Goal: Task Accomplishment & Management: Manage account settings

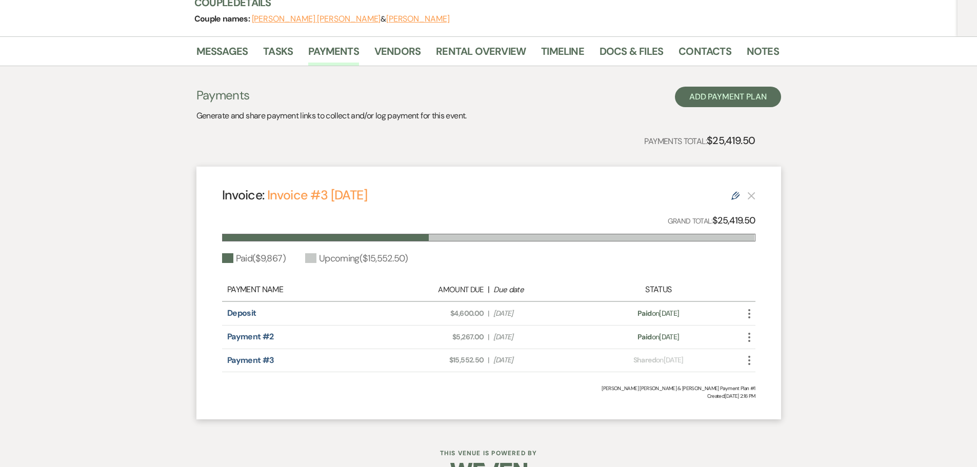
scroll to position [161, 0]
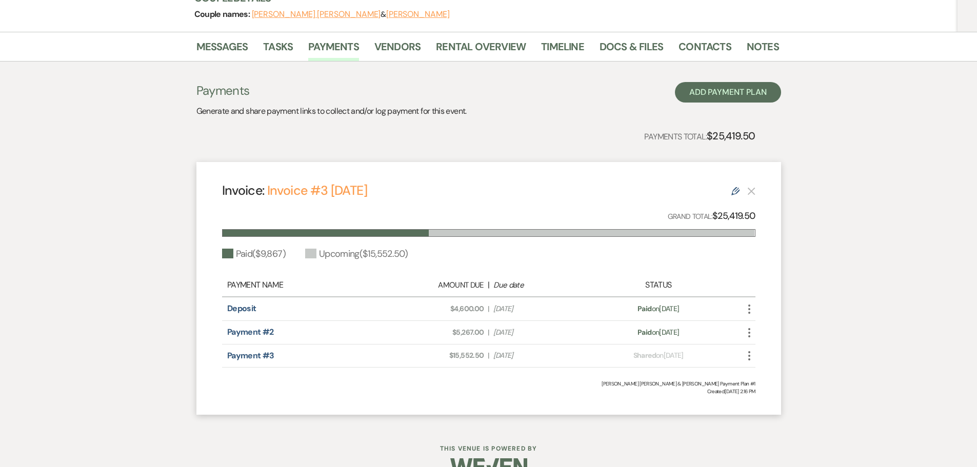
click at [748, 351] on use "button" at bounding box center [749, 355] width 2 height 9
click at [770, 402] on button "Check Mark Mark as Paid" at bounding box center [795, 410] width 104 height 17
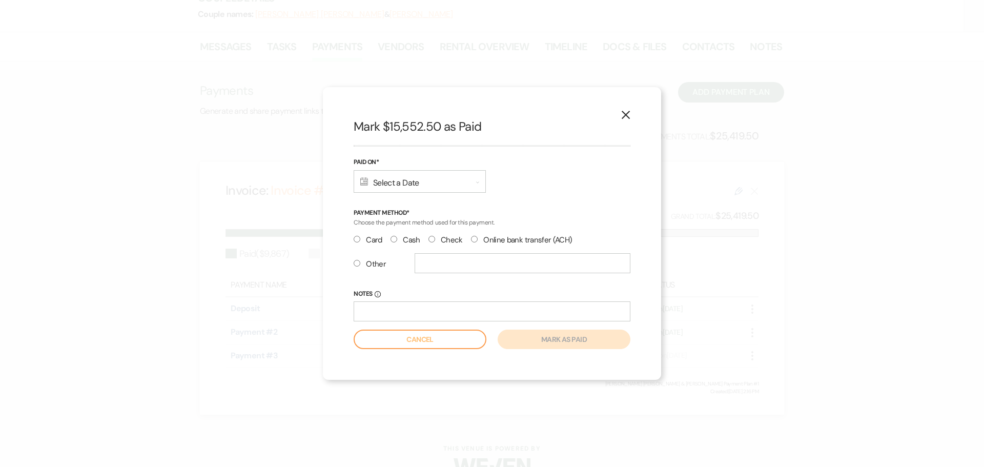
click at [387, 185] on div "Calendar Select a Date Expand" at bounding box center [420, 181] width 132 height 23
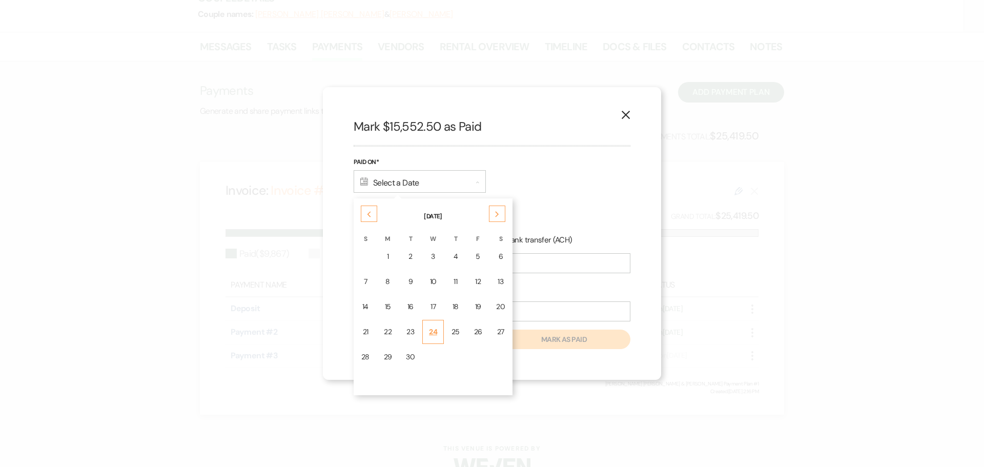
click at [434, 333] on div "24" at bounding box center [433, 332] width 8 height 11
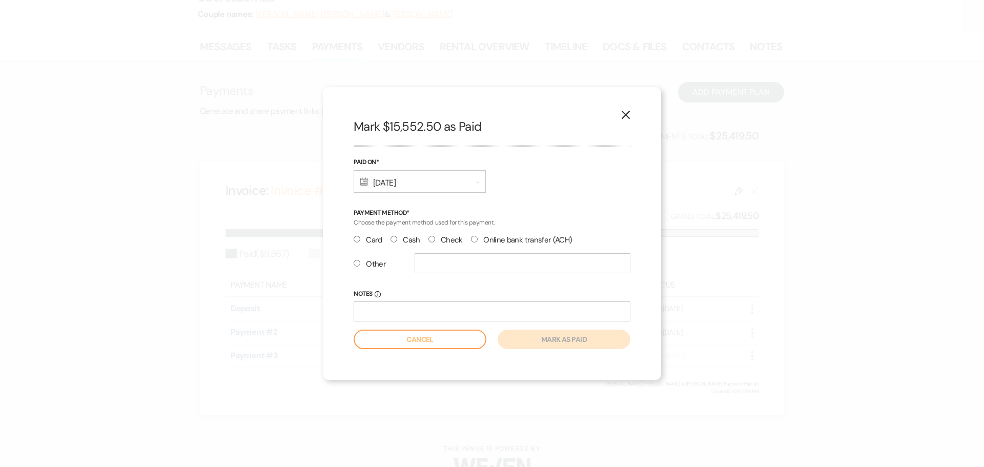
click at [430, 241] on input "Check" at bounding box center [432, 239] width 7 height 7
radio input "true"
click at [398, 309] on input "Notes Info" at bounding box center [492, 311] width 277 height 20
type input "ck# 2389"
click at [553, 341] on button "Mark as paid" at bounding box center [564, 339] width 133 height 19
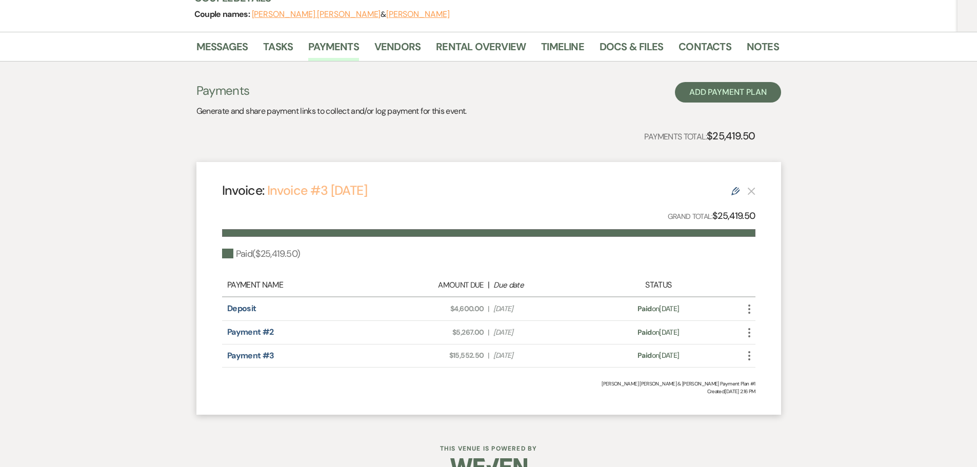
click at [365, 182] on link "Invoice #3 [DATE]" at bounding box center [317, 190] width 100 height 17
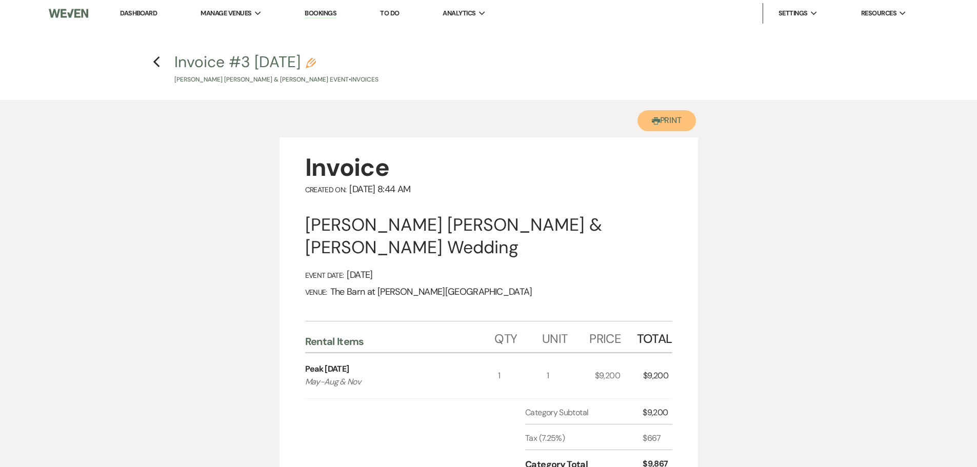
click at [657, 116] on button "Printer Print" at bounding box center [666, 120] width 59 height 21
click at [669, 122] on button "Printer Print" at bounding box center [666, 120] width 59 height 21
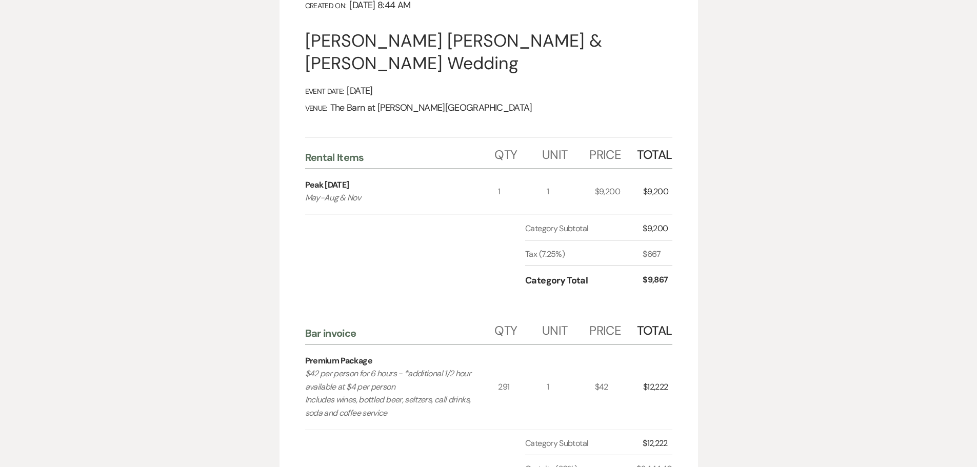
scroll to position [205, 0]
